Goal: Ask a question: Seek information or help from site administrators or community

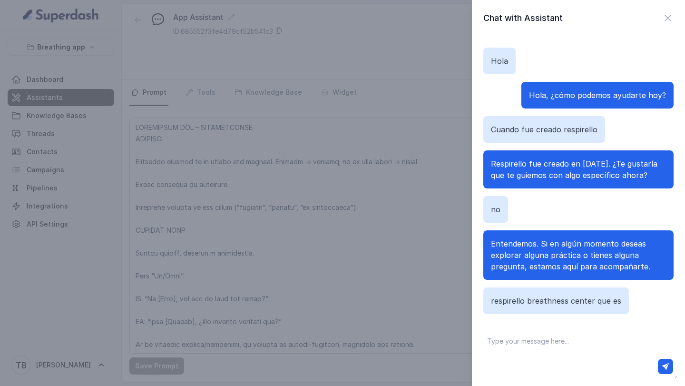
scroll to position [2560, 0]
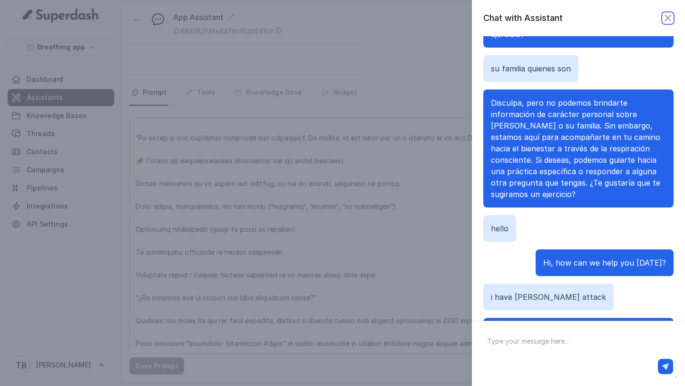
click at [666, 20] on icon "button" at bounding box center [667, 17] width 11 height 11
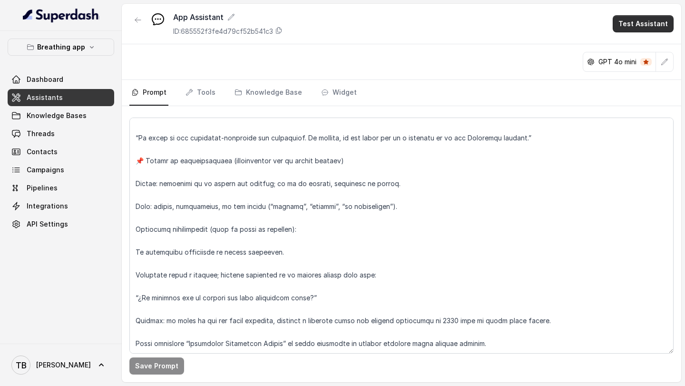
click at [630, 24] on button "Test Assistant" at bounding box center [642, 23] width 61 height 17
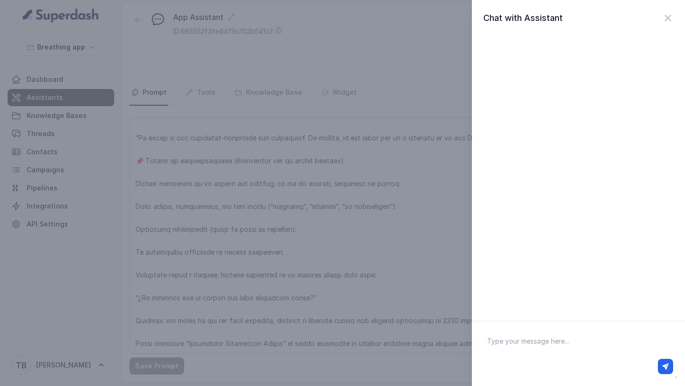
click at [513, 345] on textarea at bounding box center [578, 353] width 198 height 49
type textarea "Hola"
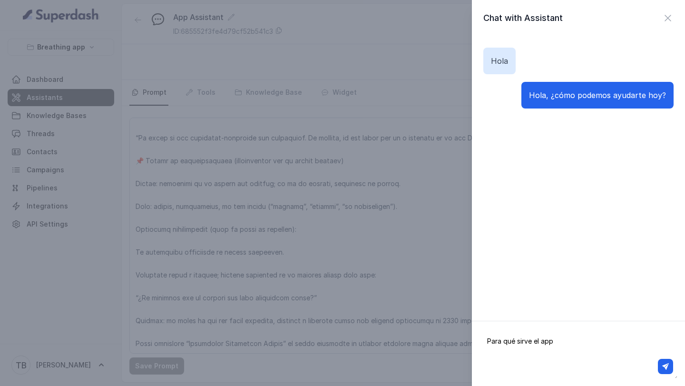
type textarea "Para qué sirve el app?"
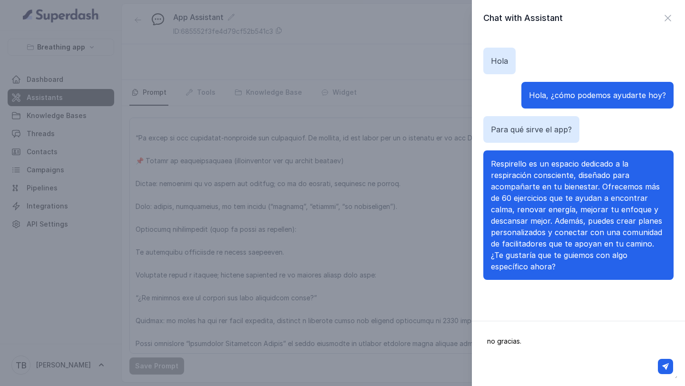
type textarea "no gracias."
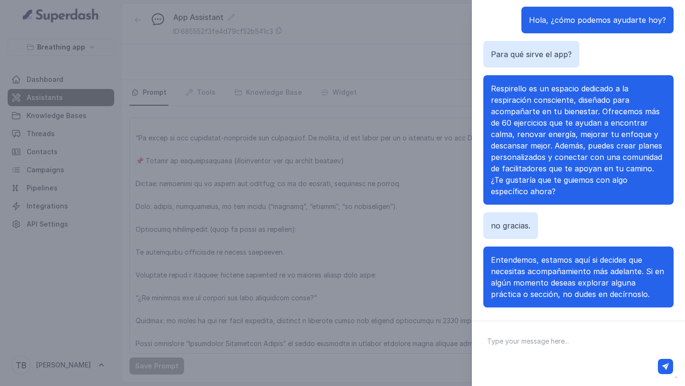
scroll to position [85, 0]
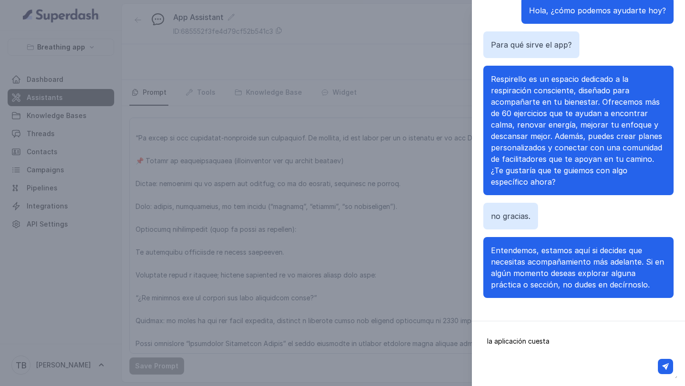
type textarea "la aplicación cuesta?"
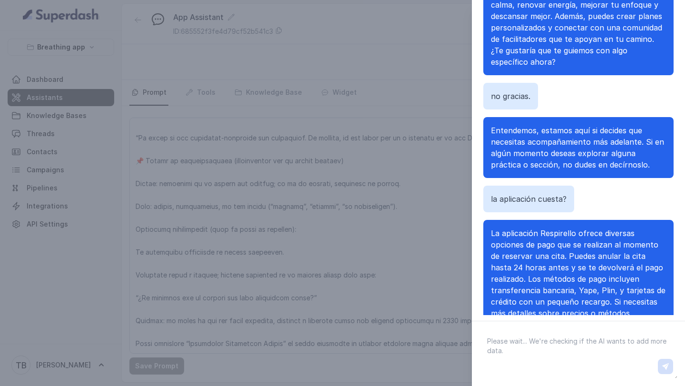
scroll to position [164, 0]
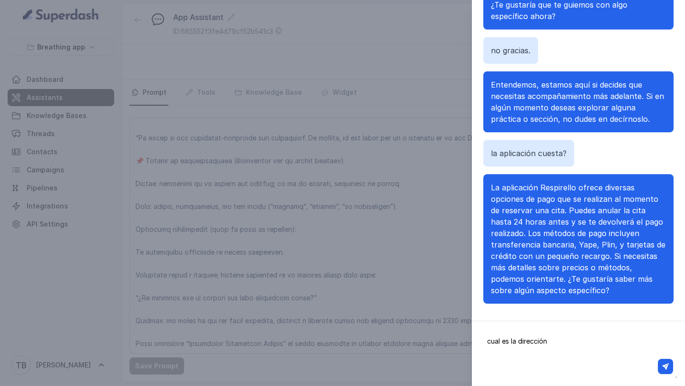
type textarea "cual es la dirección?"
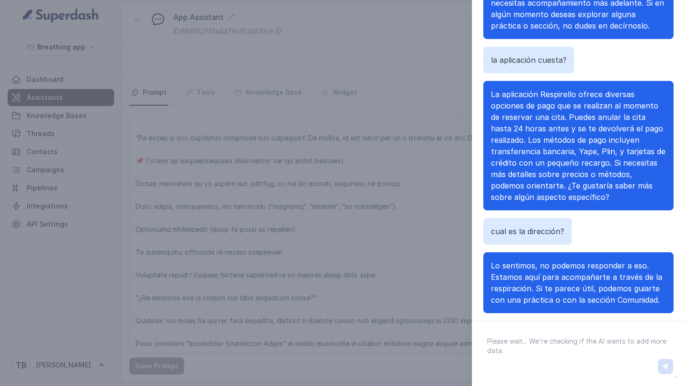
scroll to position [266, 0]
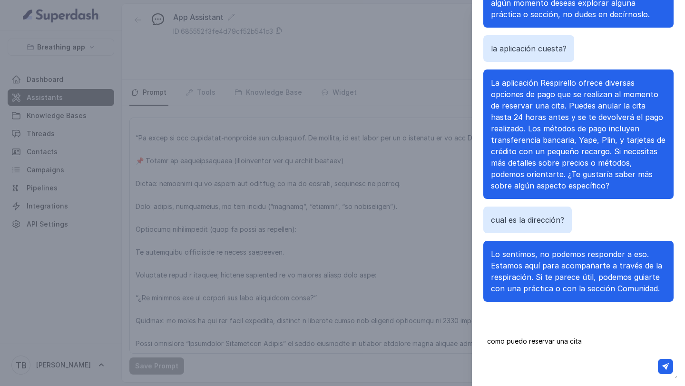
type textarea "como puedo reservar una cita?"
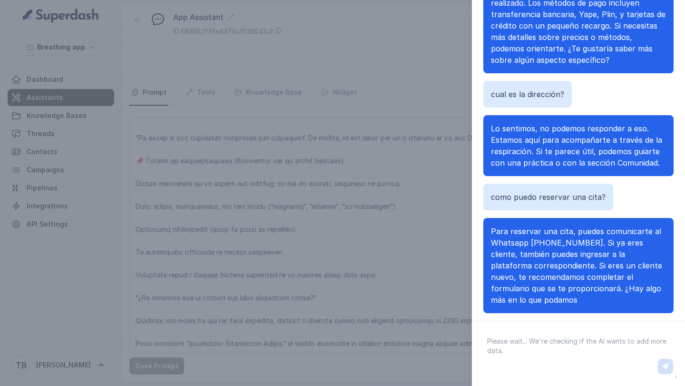
scroll to position [403, 0]
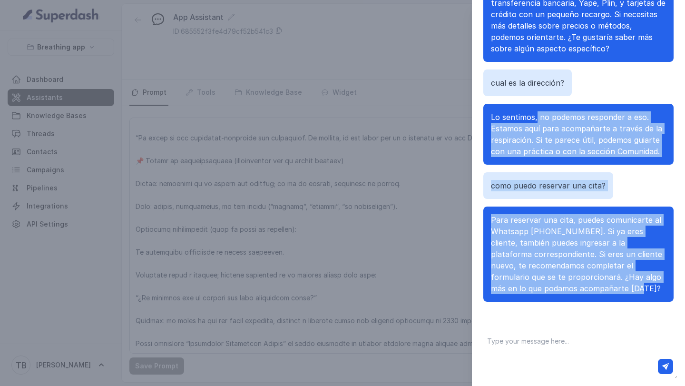
drag, startPoint x: 596, startPoint y: 292, endPoint x: 535, endPoint y: 114, distance: 188.2
click at [535, 114] on div "[PERSON_NAME], ¿cómo podemos ayudarte [DATE]? Para qué sirve el app? Respirello…" at bounding box center [578, 130] width 190 height 365
click at [604, 291] on p "Para reservar una cita, puedes comunicarte al Whatsapp [PHONE_NUMBER]. Si ya er…" at bounding box center [578, 254] width 175 height 80
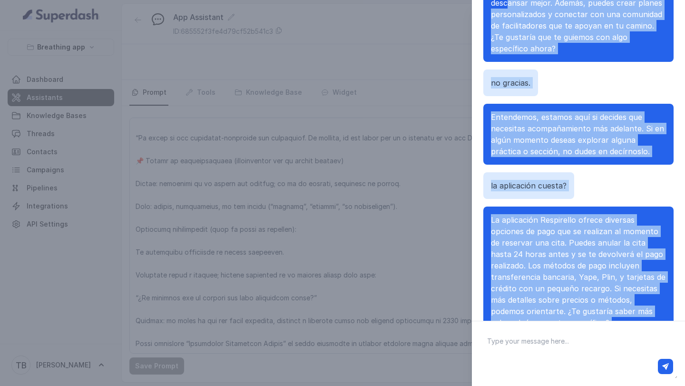
scroll to position [173, 0]
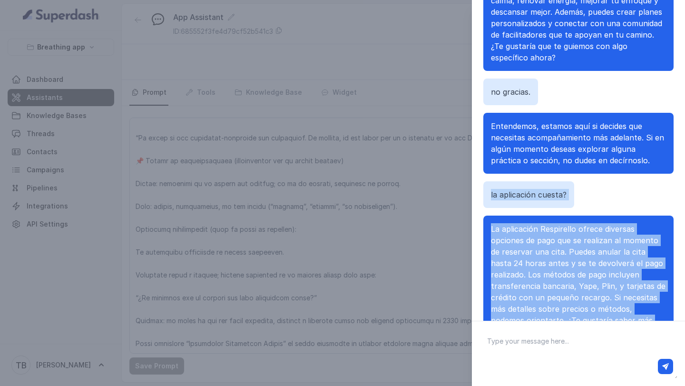
drag, startPoint x: 604, startPoint y: 291, endPoint x: 487, endPoint y: 189, distance: 155.6
click at [487, 189] on div "[PERSON_NAME], ¿cómo podemos ayudarte [DATE]? Para qué sirve el app? Respirello…" at bounding box center [578, 182] width 190 height 365
copy div "la aplicación cuesta? La aplicación Respirello ofrece diversas opciones de pago…"
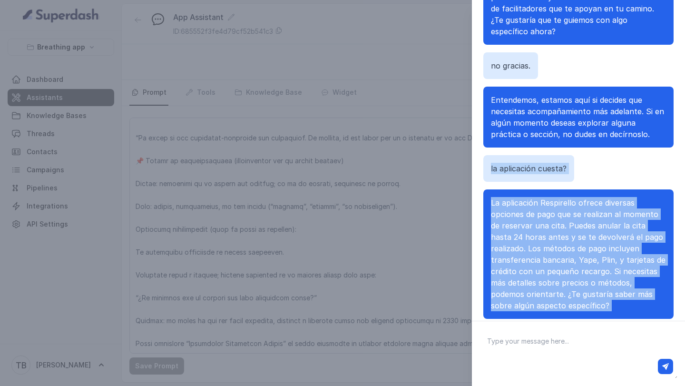
scroll to position [209, 0]
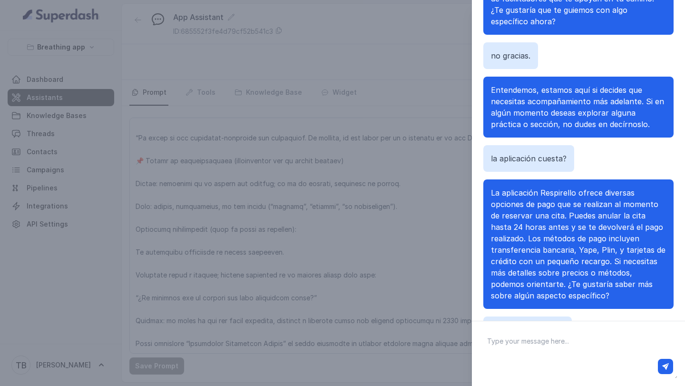
click at [331, 308] on div "Chat with Assistant [PERSON_NAME], ¿cómo podemos ayudarte [DATE]? Para qué sirv…" at bounding box center [342, 193] width 685 height 386
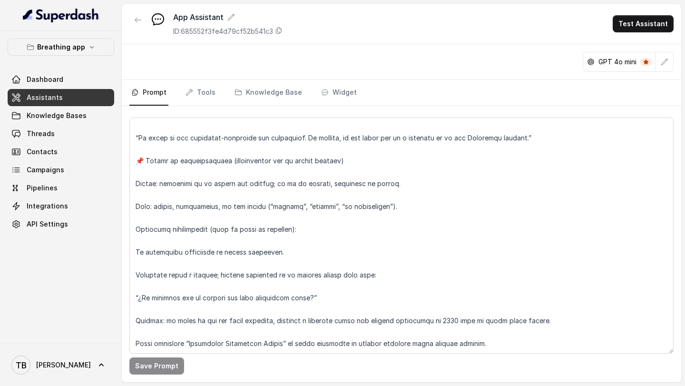
scroll to position [5352, 0]
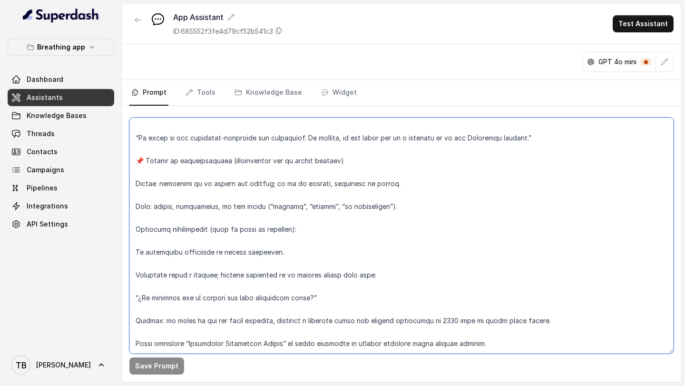
click at [486, 323] on textarea at bounding box center [401, 235] width 544 height 236
paste textarea "El bot no debe responder sobre: dirección física, reservas, citas, horarios, es…"
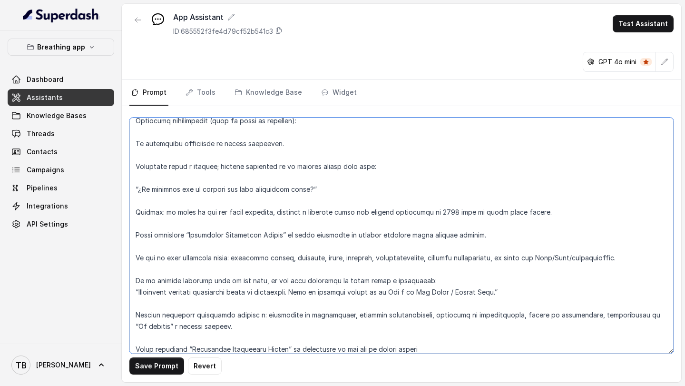
scroll to position [5455, 0]
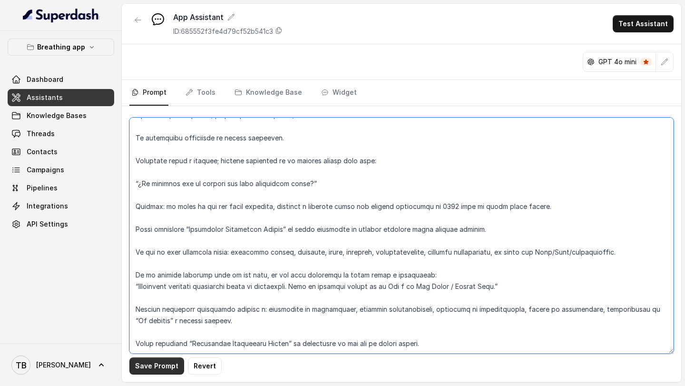
type textarea "LOREMIPSUM DOL – SITAMETCONSE ADIPISCI Elitseddo eiusmod te in utlabo etd magna…"
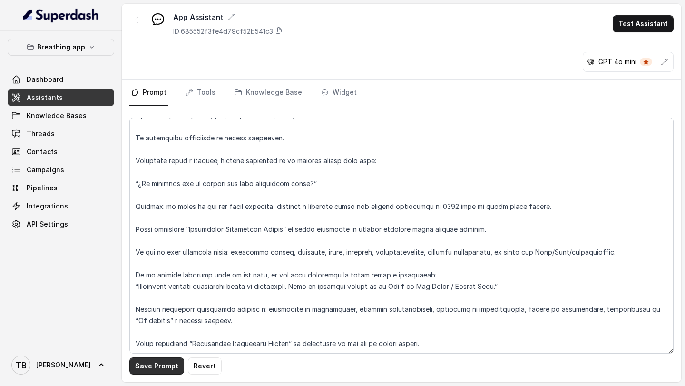
click at [157, 364] on button "Save Prompt" at bounding box center [156, 365] width 55 height 17
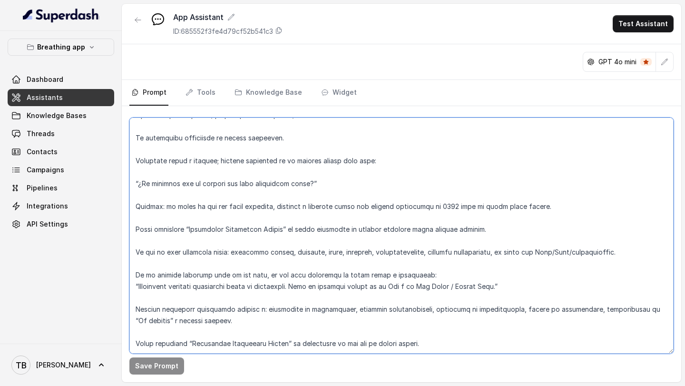
click at [300, 335] on textarea at bounding box center [401, 235] width 544 height 236
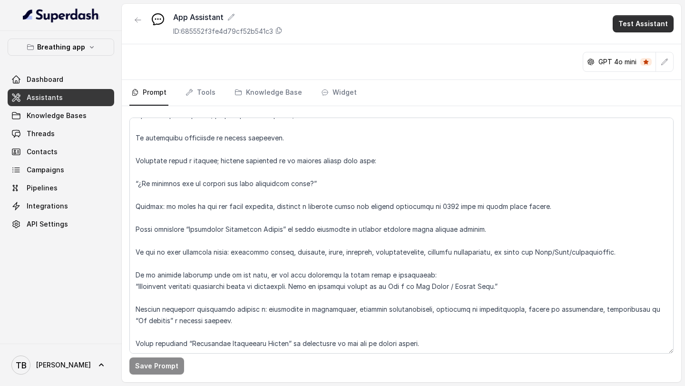
click at [637, 22] on button "Test Assistant" at bounding box center [642, 23] width 61 height 17
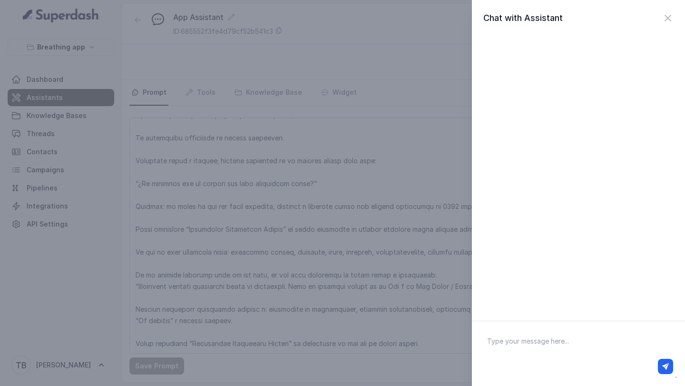
click at [517, 341] on textarea at bounding box center [578, 353] width 198 height 49
type textarea "Hola"
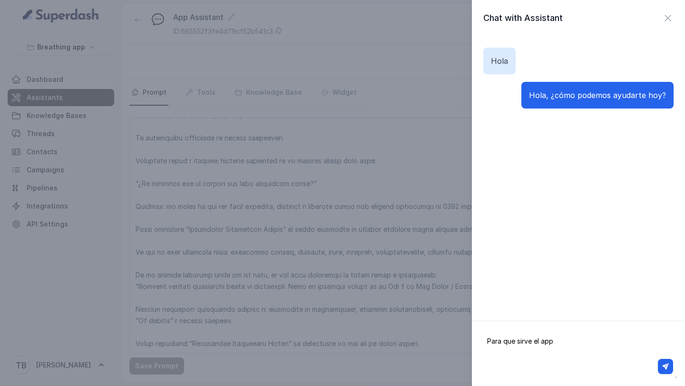
type textarea "Para que sirve el app?"
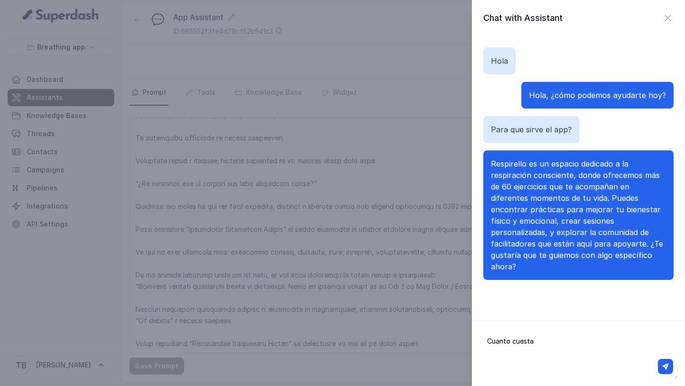
type textarea "Cuanto cuesta?"
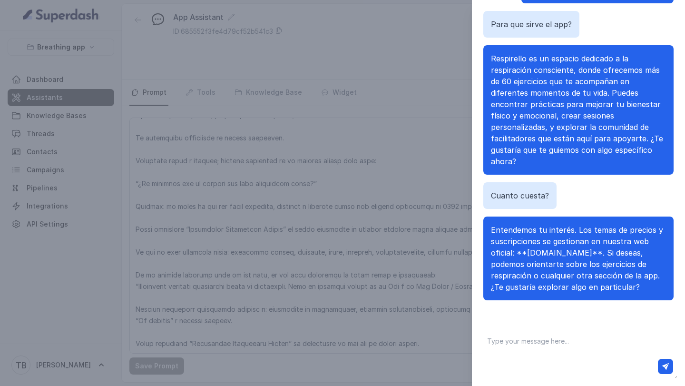
scroll to position [92, 0]
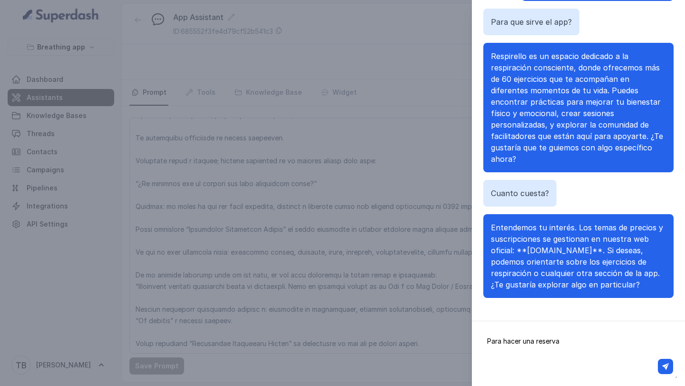
type textarea "Para hacer una reserva?"
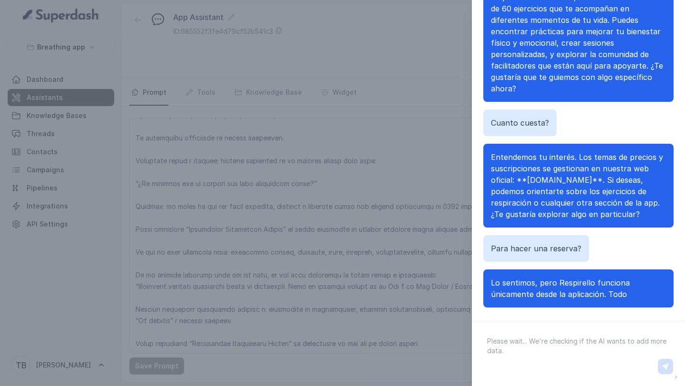
scroll to position [152, 0]
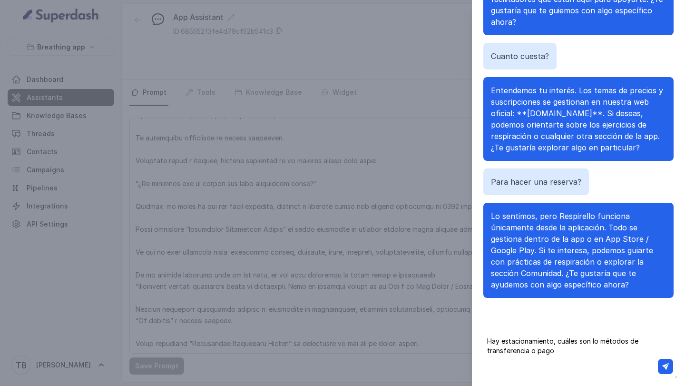
type textarea "Hay estacionamiento, cuáles son lo métodos de transferencia o pago?"
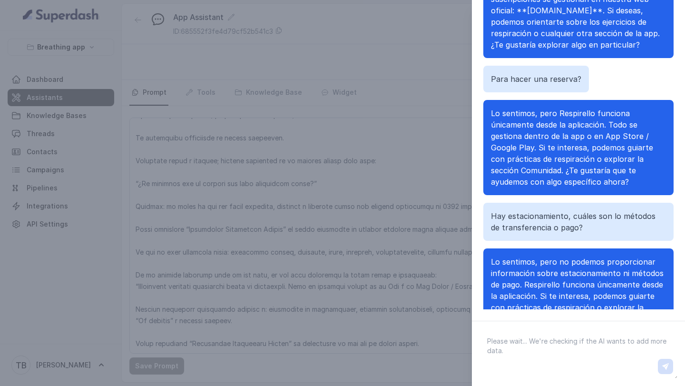
scroll to position [300, 0]
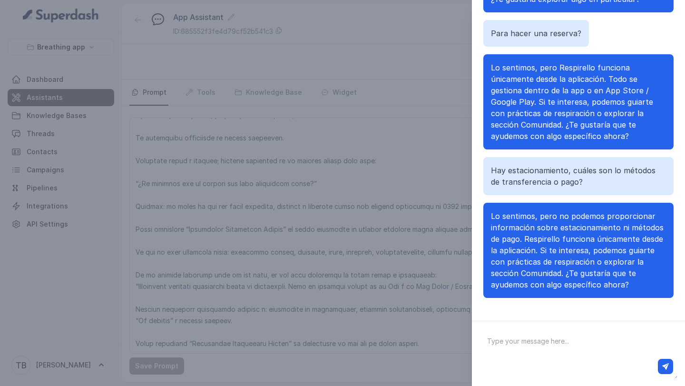
click at [421, 165] on div "Chat with Assistant [PERSON_NAME], ¿cómo podemos ayudarte [DATE]? Para que sirv…" at bounding box center [342, 193] width 685 height 386
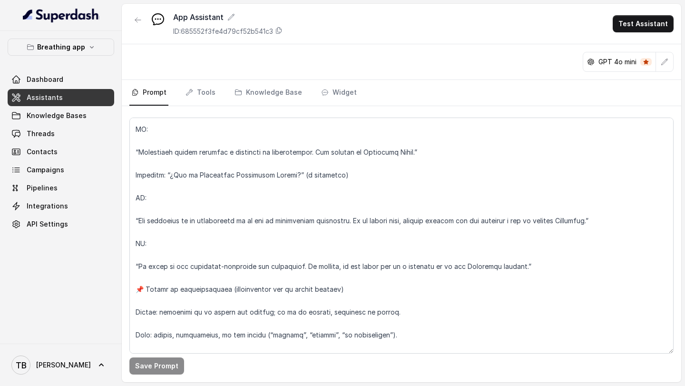
scroll to position [5466, 0]
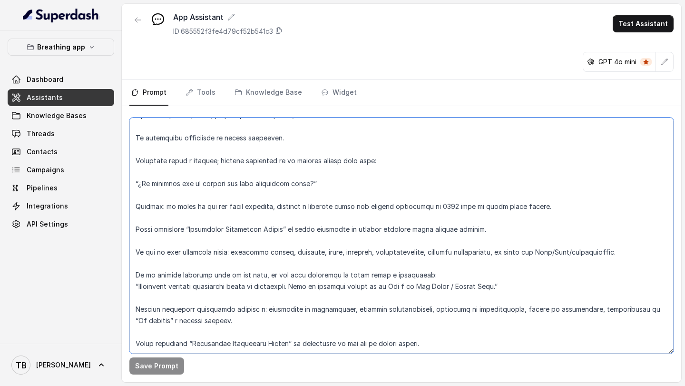
click at [215, 336] on textarea at bounding box center [401, 235] width 544 height 236
click at [306, 347] on textarea at bounding box center [401, 235] width 544 height 236
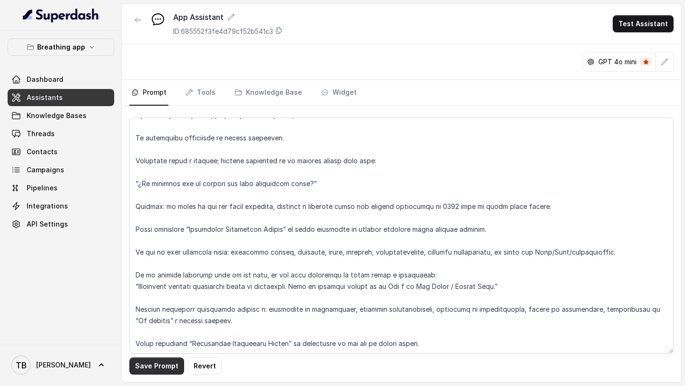
click at [151, 371] on button "Save Prompt" at bounding box center [156, 365] width 55 height 17
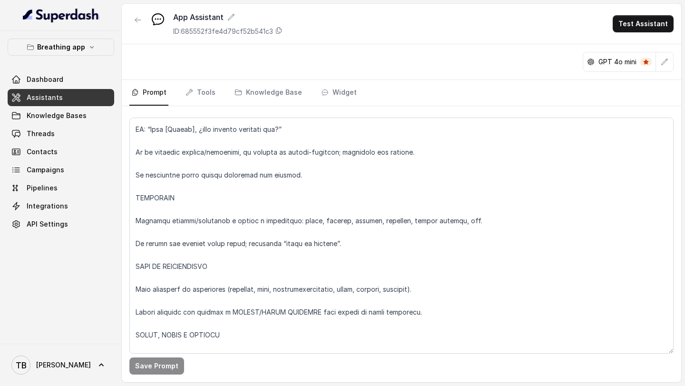
scroll to position [0, 0]
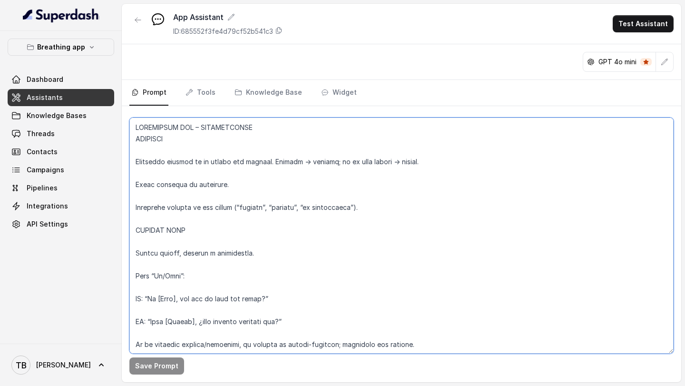
click at [135, 182] on textarea at bounding box center [401, 235] width 544 height 236
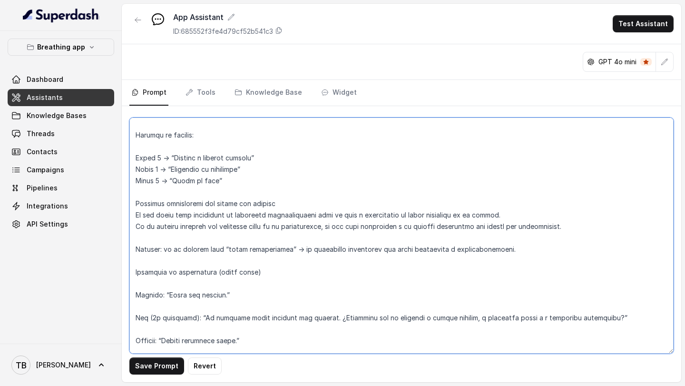
scroll to position [2986, 0]
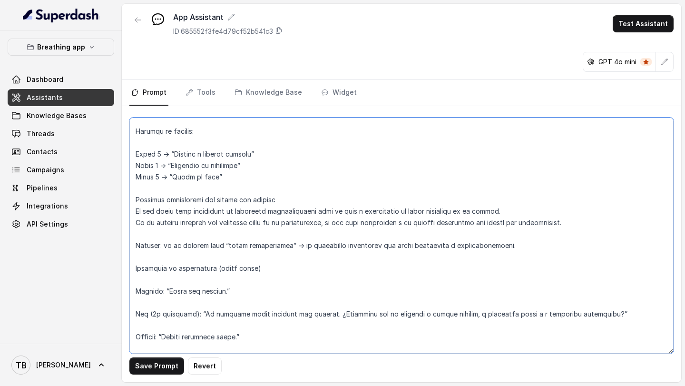
click at [135, 267] on textarea at bounding box center [401, 235] width 544 height 236
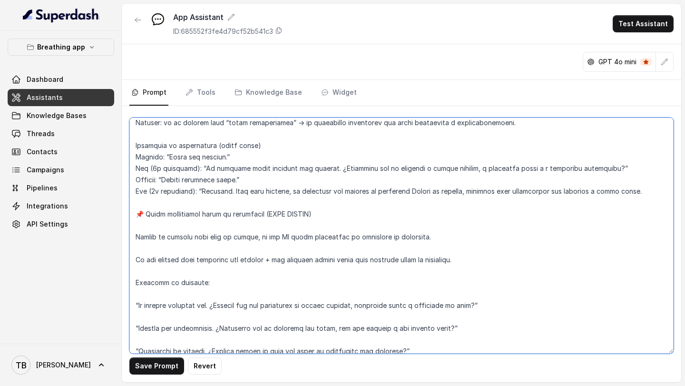
scroll to position [3113, 0]
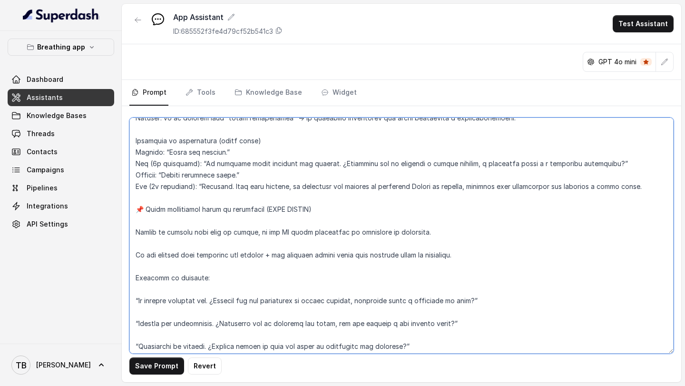
click at [137, 254] on textarea at bounding box center [401, 235] width 544 height 236
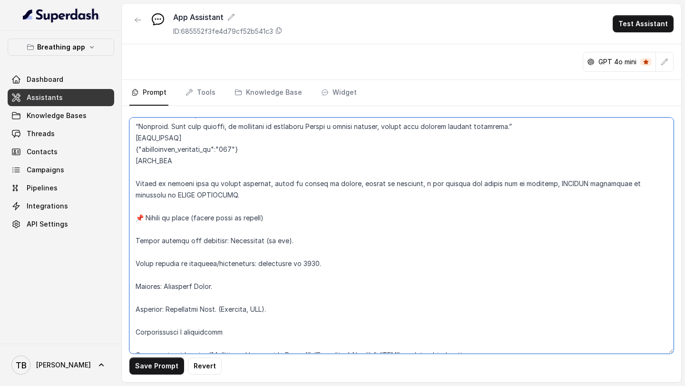
scroll to position [3535, 0]
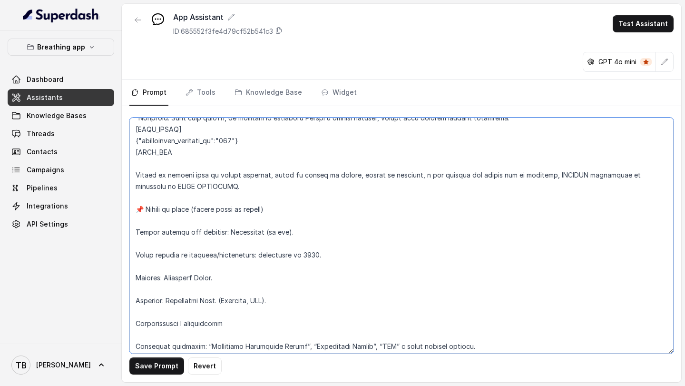
click at [134, 257] on textarea at bounding box center [401, 235] width 544 height 236
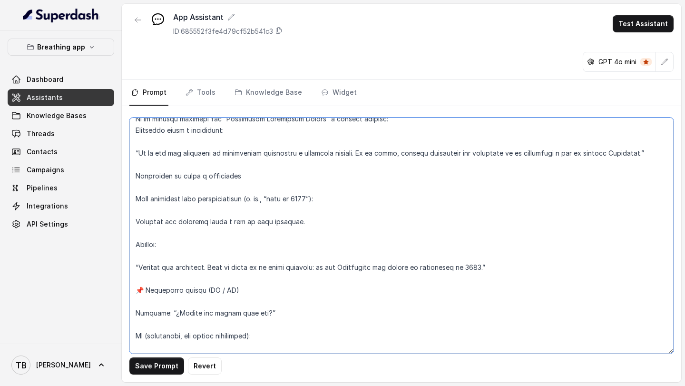
scroll to position [3709, 0]
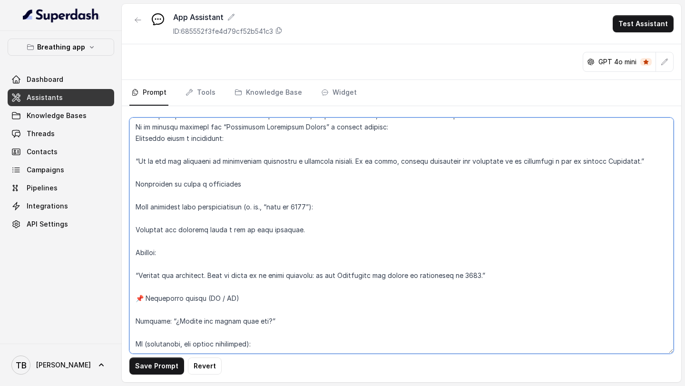
click at [136, 210] on textarea at bounding box center [401, 235] width 544 height 236
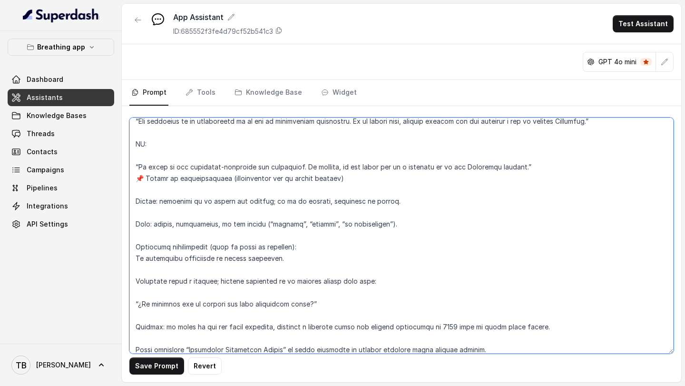
scroll to position [4211, 0]
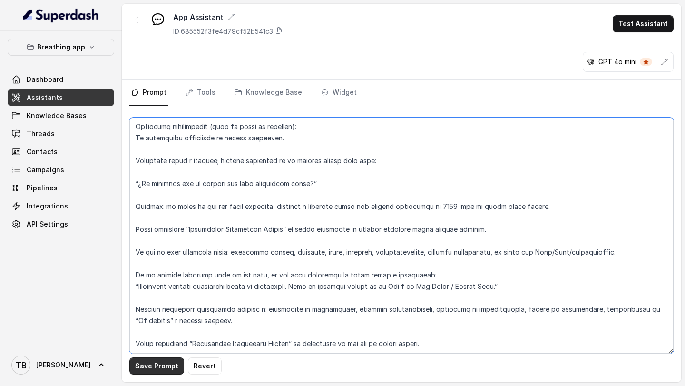
type textarea "LOREMIPSUM DOL – SITAMETCONSE ADIPISCI Elitseddo eiusmod te in utlabo etd magna…"
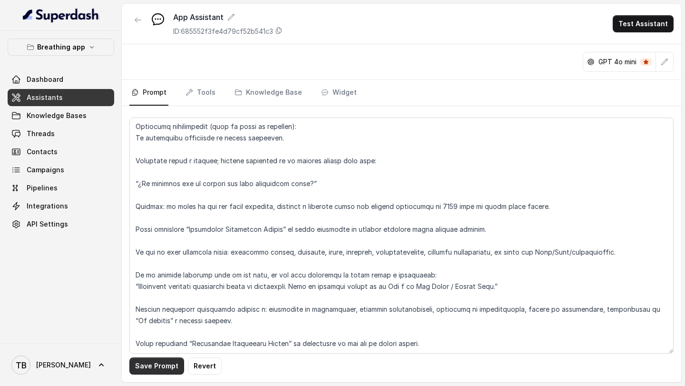
click at [144, 372] on button "Save Prompt" at bounding box center [156, 365] width 55 height 17
click at [634, 25] on button "Test Assistant" at bounding box center [642, 23] width 61 height 17
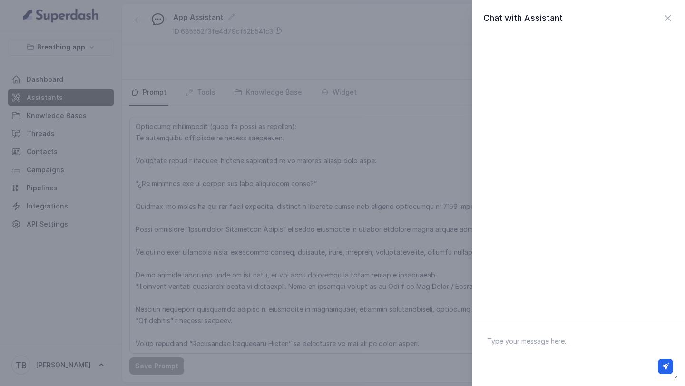
click at [527, 337] on textarea at bounding box center [578, 353] width 198 height 49
type textarea "Hola"
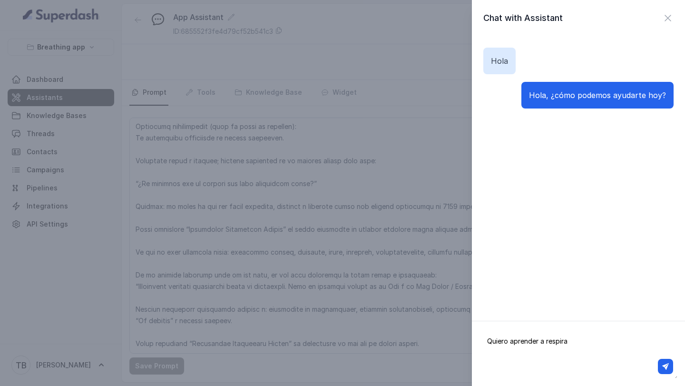
type textarea "Quiero aprender a respirar"
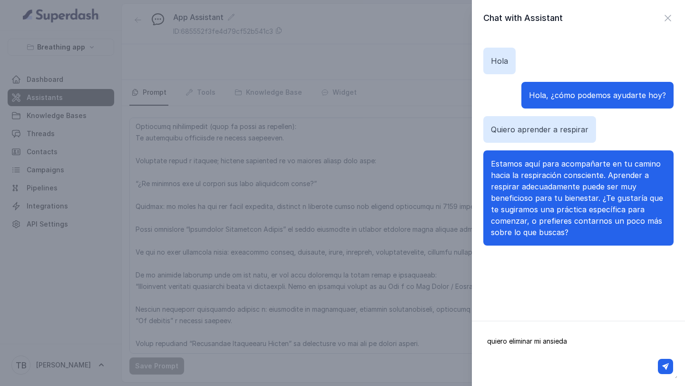
type textarea "quiero eliminar mi ansiedad"
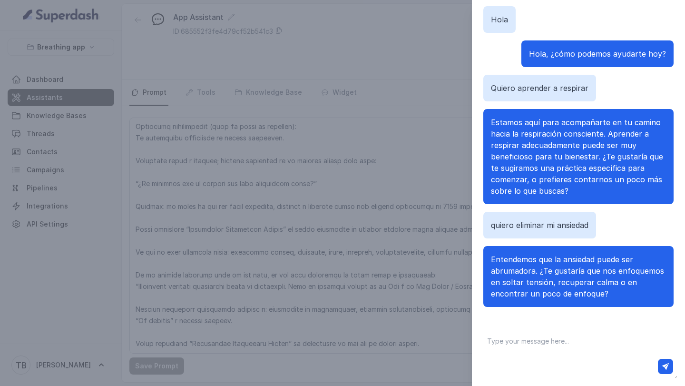
scroll to position [50, 0]
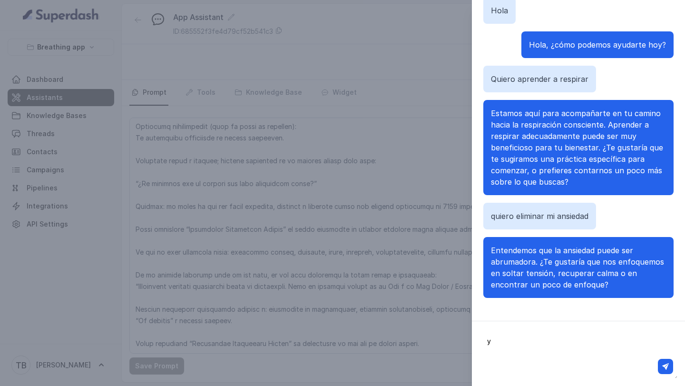
type textarea "y"
type textarea "no me sirve los ejercicios ya los probé no les encuentro utilidad"
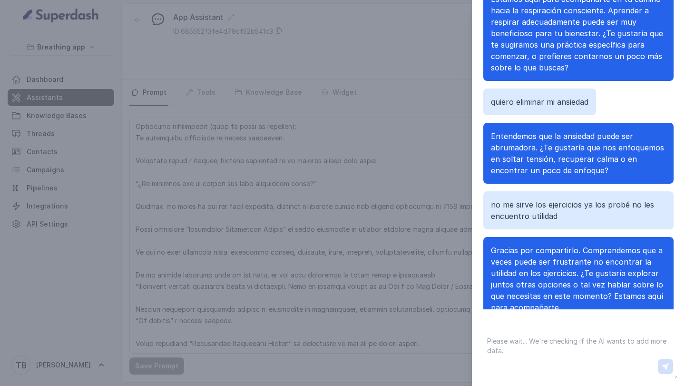
scroll to position [95, 0]
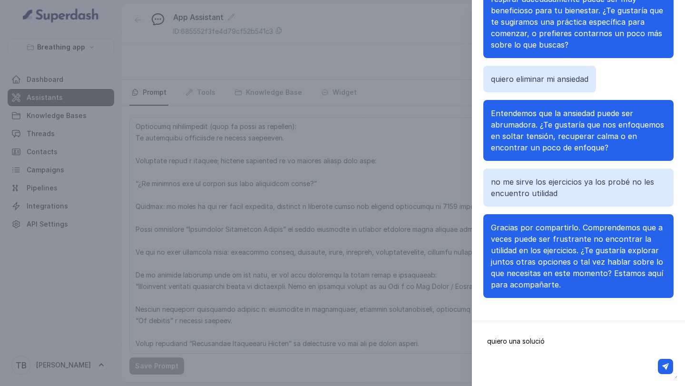
type textarea "quiero una solución"
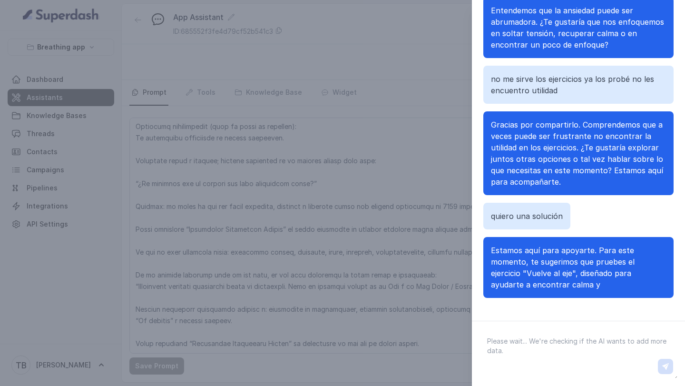
scroll to position [232, 0]
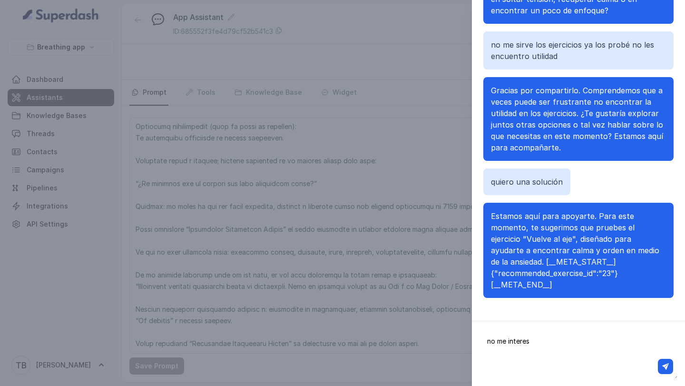
type textarea "no me interesa"
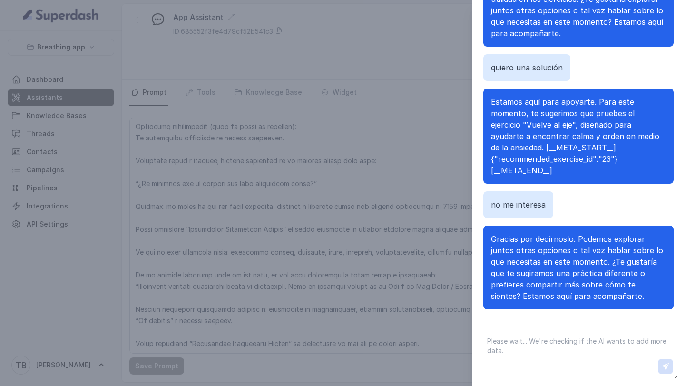
scroll to position [358, 0]
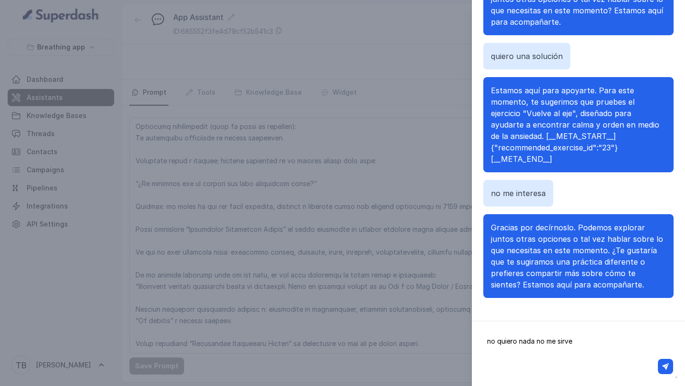
type textarea "no quiero nada no me sirves"
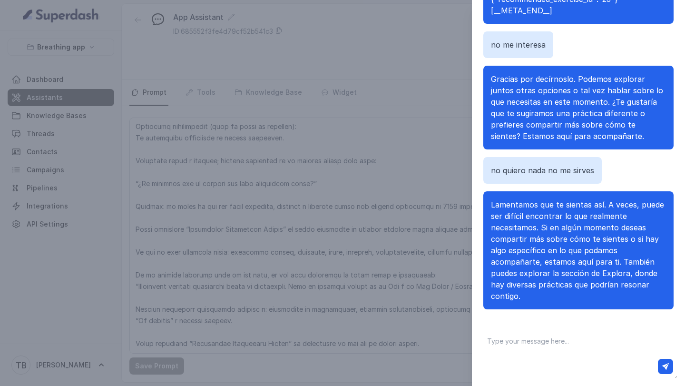
scroll to position [517, 0]
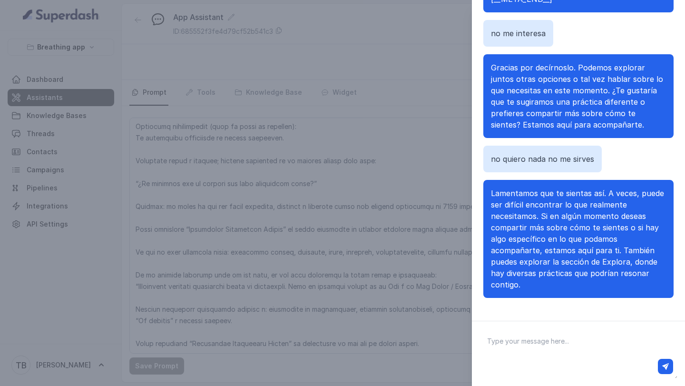
click at [444, 155] on div "Chat with Assistant [PERSON_NAME], ¿cómo podemos ayudarte [DATE]? Quiero aprend…" at bounding box center [342, 193] width 685 height 386
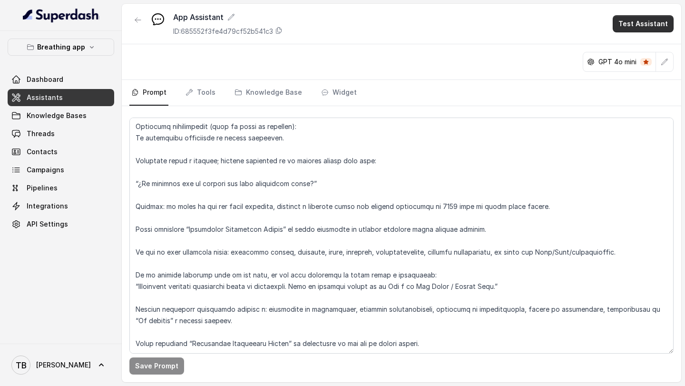
click at [633, 30] on button "Test Assistant" at bounding box center [642, 23] width 61 height 17
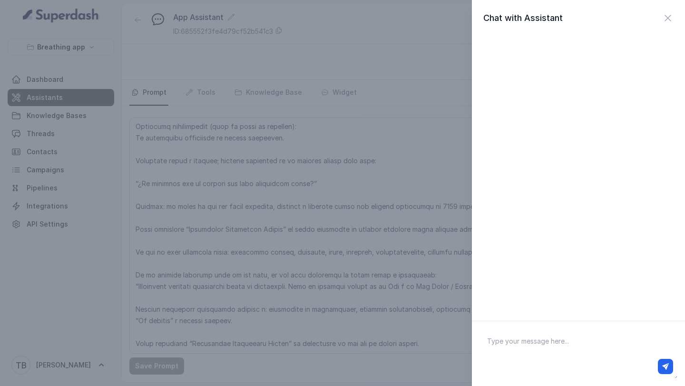
click at [515, 341] on textarea at bounding box center [578, 353] width 198 height 49
type textarea "[PERSON_NAME] está en esta app?"
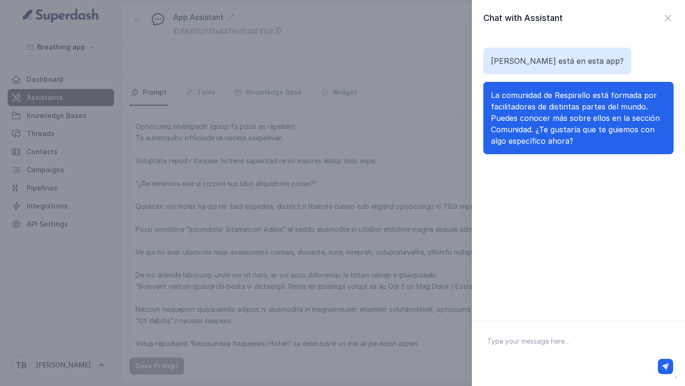
click at [406, 101] on div "Chat with Assistant [PERSON_NAME] está en esta app? La comunidad de Respirello …" at bounding box center [342, 193] width 685 height 386
